Goal: Check status: Check status

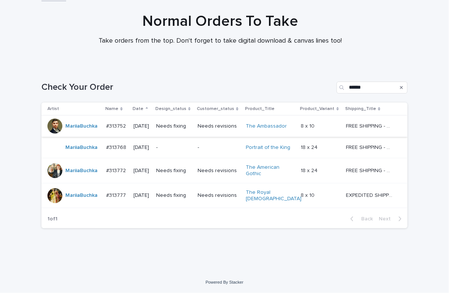
scroll to position [47, 0]
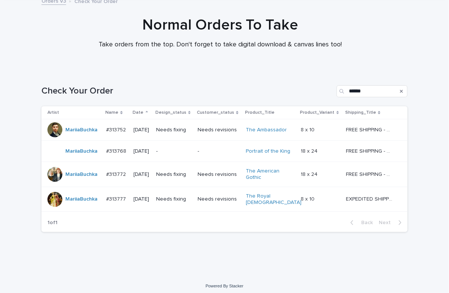
click at [218, 139] on td "Needs revisions" at bounding box center [219, 129] width 48 height 21
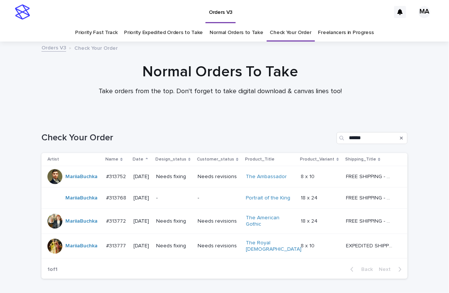
scroll to position [24, 0]
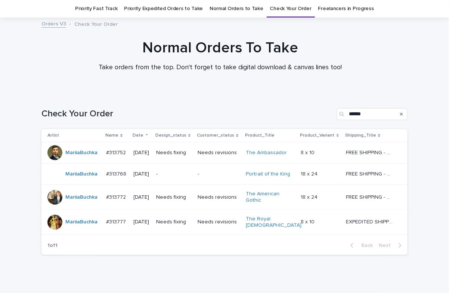
click at [219, 203] on div "Needs revisions" at bounding box center [219, 197] width 42 height 12
click at [221, 228] on td "Needs revisions" at bounding box center [219, 221] width 48 height 25
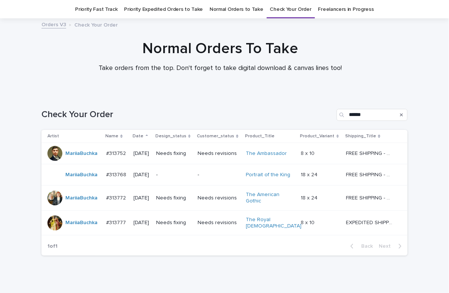
scroll to position [24, 0]
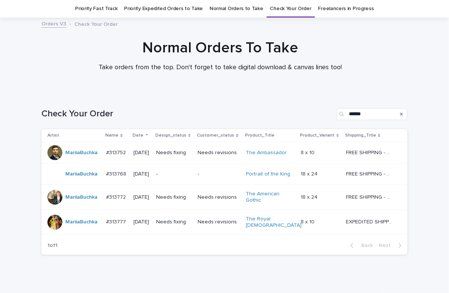
click at [217, 225] on div "Needs revisions" at bounding box center [219, 222] width 42 height 12
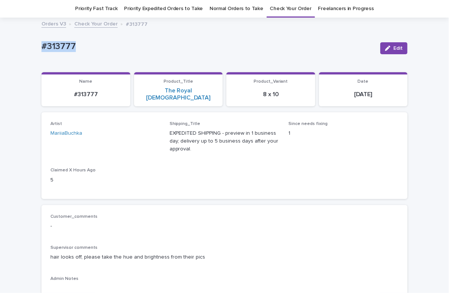
drag, startPoint x: 61, startPoint y: 45, endPoint x: 27, endPoint y: 44, distance: 33.7
copy p "#313777"
